Goal: Information Seeking & Learning: Learn about a topic

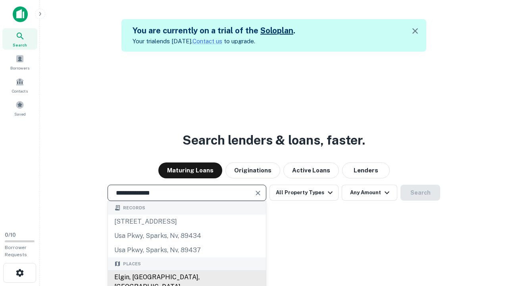
click at [187, 277] on div "Elgin, IL, USA" at bounding box center [187, 282] width 158 height 24
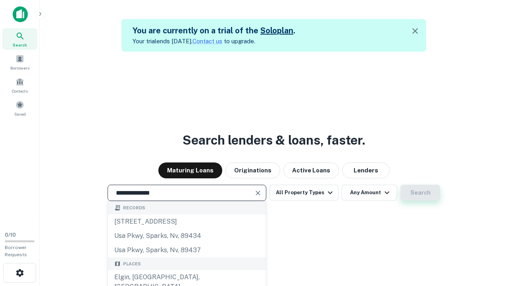
type input "**********"
click at [420, 193] on button "Search" at bounding box center [421, 193] width 40 height 16
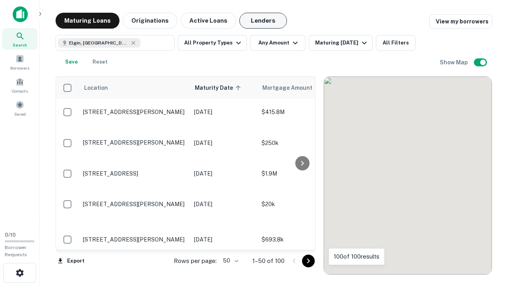
click at [263, 21] on button "Lenders" at bounding box center [263, 21] width 48 height 16
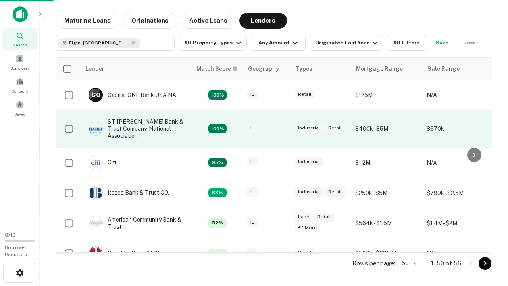
click at [282, 129] on div "IL" at bounding box center [267, 128] width 40 height 11
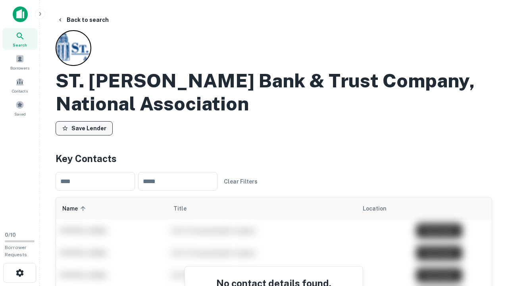
click at [84, 128] on button "Save Lender" at bounding box center [84, 128] width 57 height 14
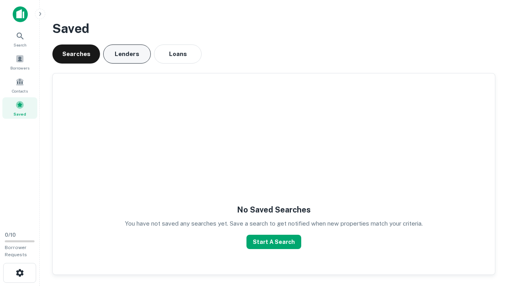
click at [127, 54] on button "Lenders" at bounding box center [127, 53] width 48 height 19
